Goal: Task Accomplishment & Management: Manage account settings

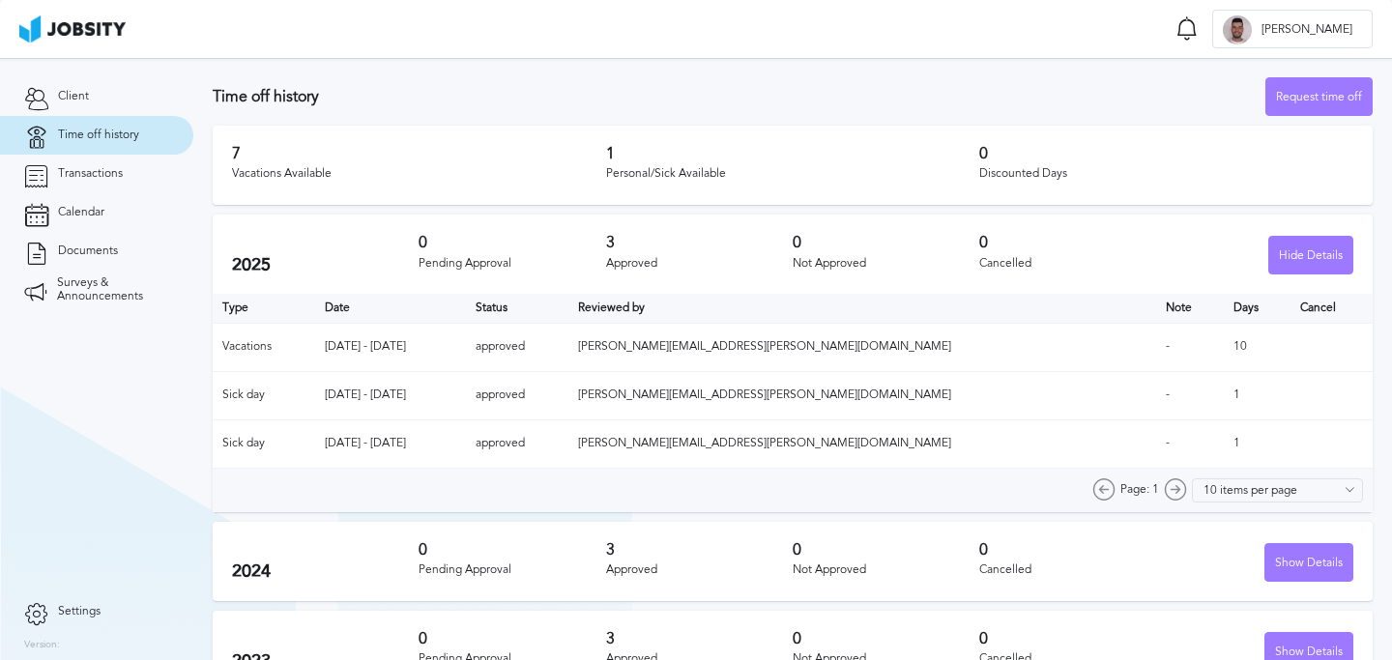
click at [583, 243] on h3 "0" at bounding box center [512, 242] width 187 height 17
click at [658, 223] on div "2025 0 Pending Approval 3 Approved 0 Not Approved 0 Cancelled Hide Details" at bounding box center [793, 254] width 1160 height 79
click at [690, 235] on h3 "3" at bounding box center [699, 242] width 187 height 17
click at [461, 645] on h3 "0" at bounding box center [512, 638] width 187 height 17
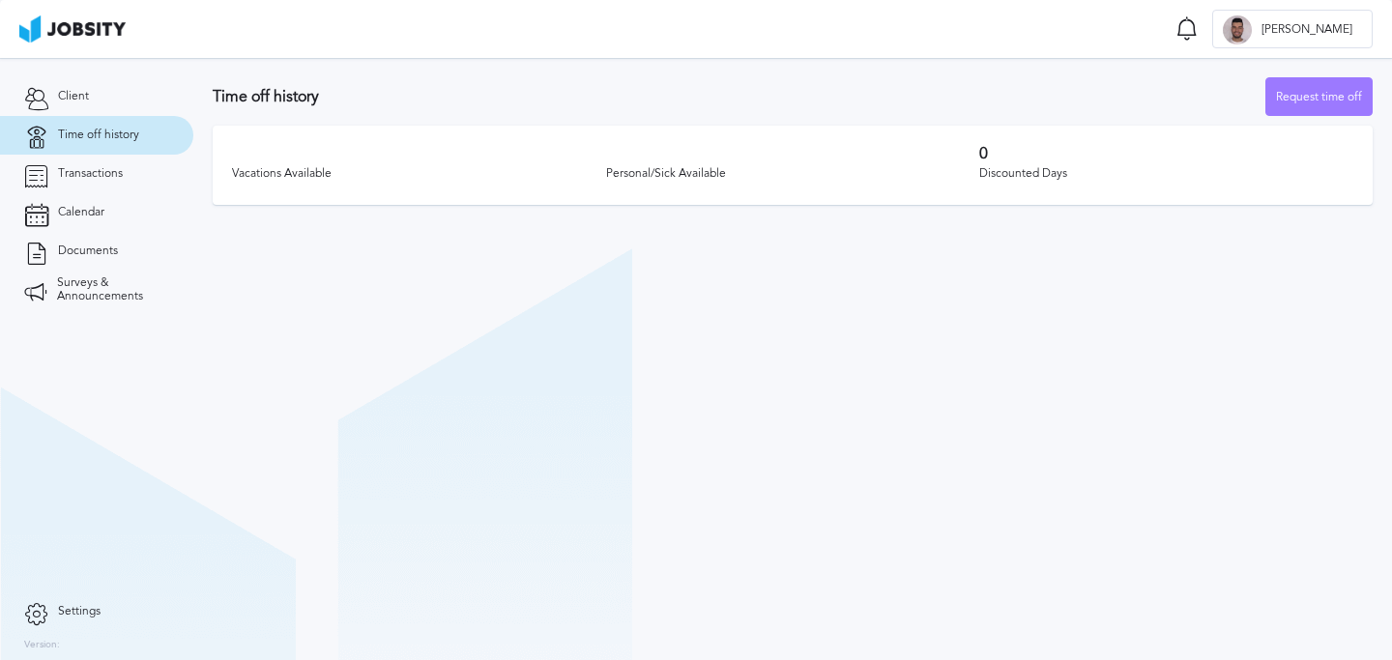
click at [455, 256] on section "Time off history Request time off Vacations Available Personal/Sick Available 0…" at bounding box center [792, 359] width 1199 height 602
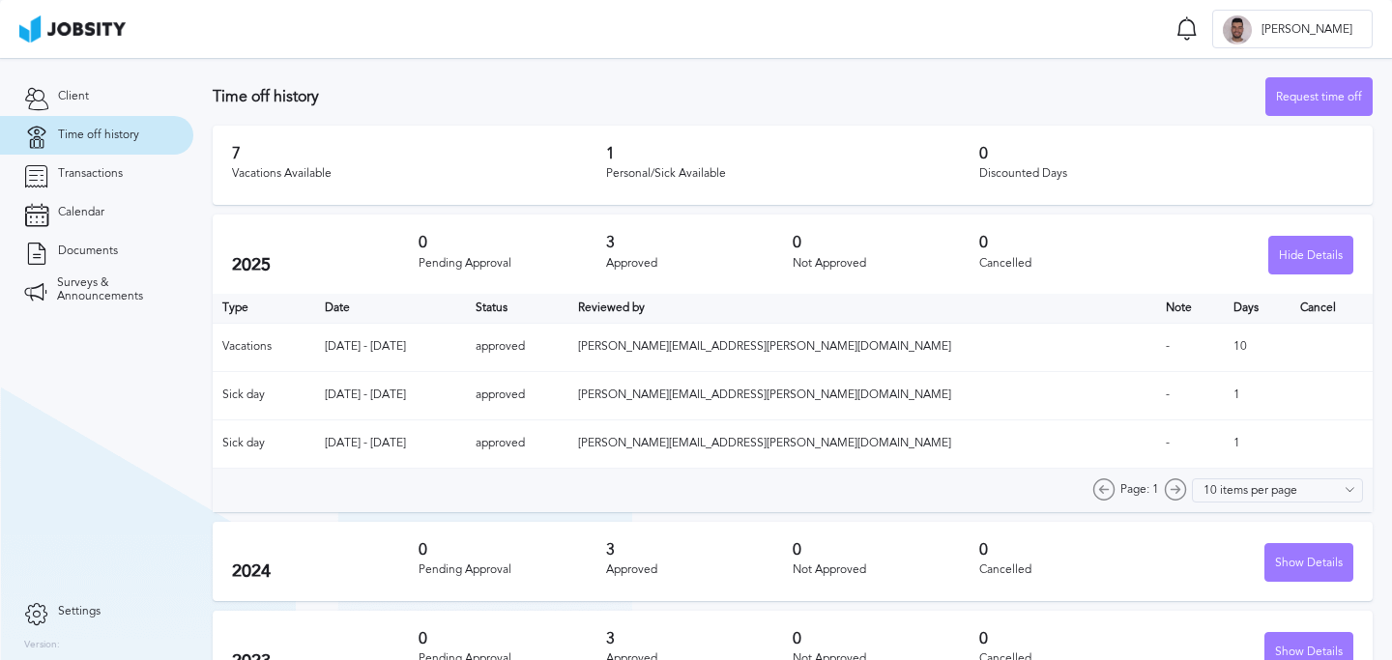
click at [465, 237] on h3 "0" at bounding box center [512, 242] width 187 height 17
click at [531, 242] on h3 "0" at bounding box center [512, 242] width 187 height 17
click at [527, 234] on h3 "0" at bounding box center [512, 242] width 187 height 17
